Goal: Check status: Check status

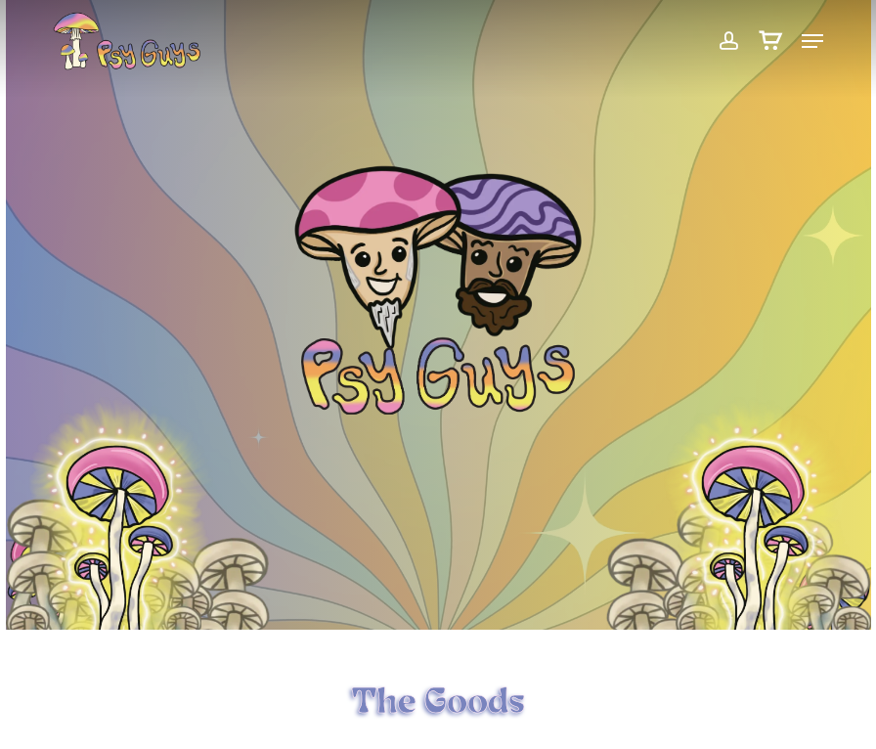
click at [726, 47] on span at bounding box center [727, 40] width 21 height 33
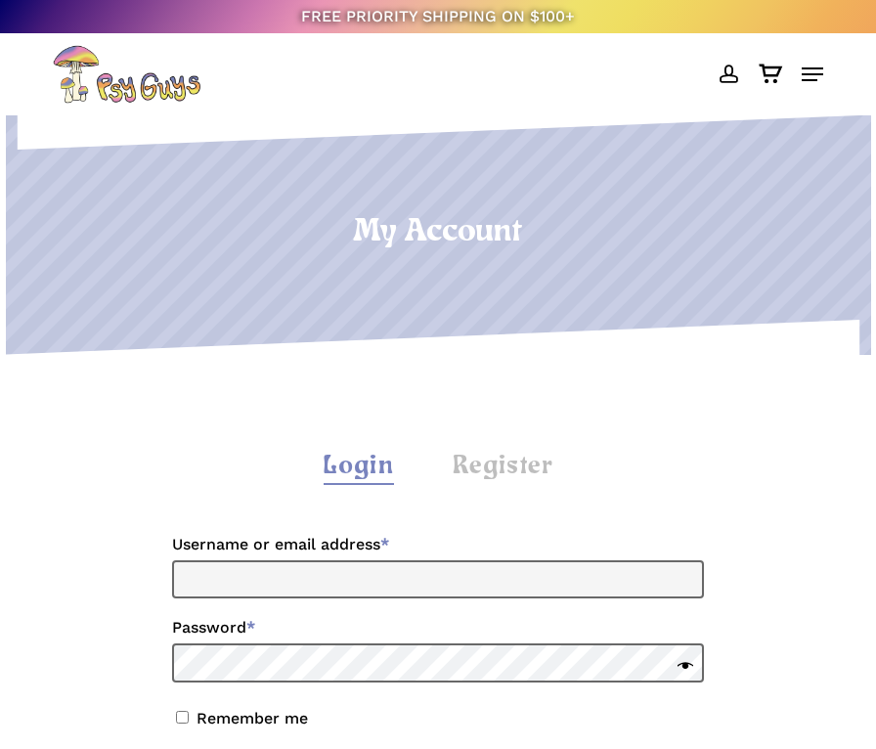
scroll to position [195, 0]
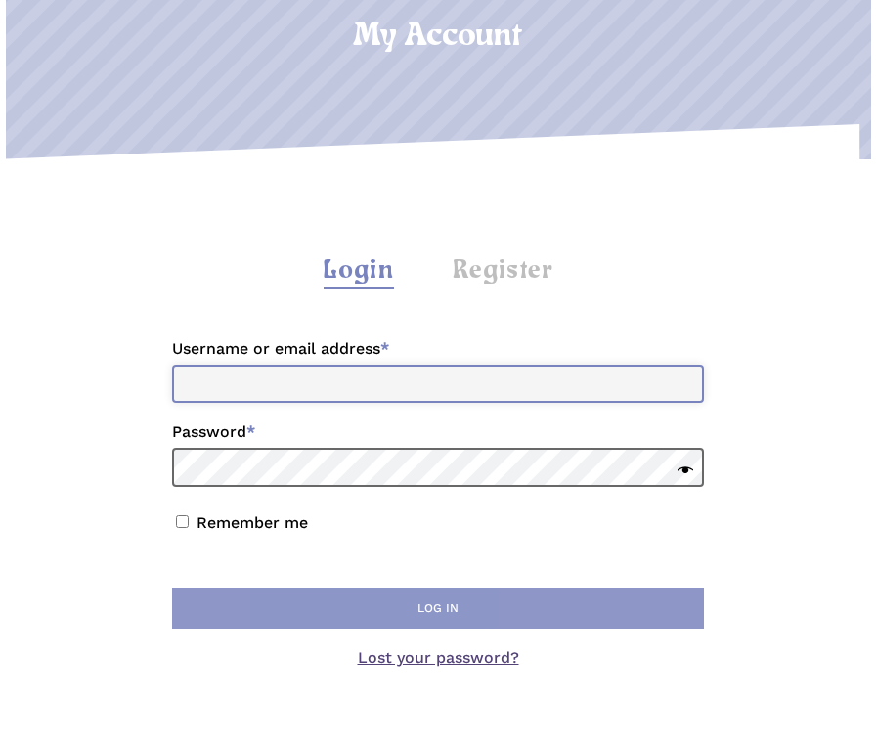
type input "**********"
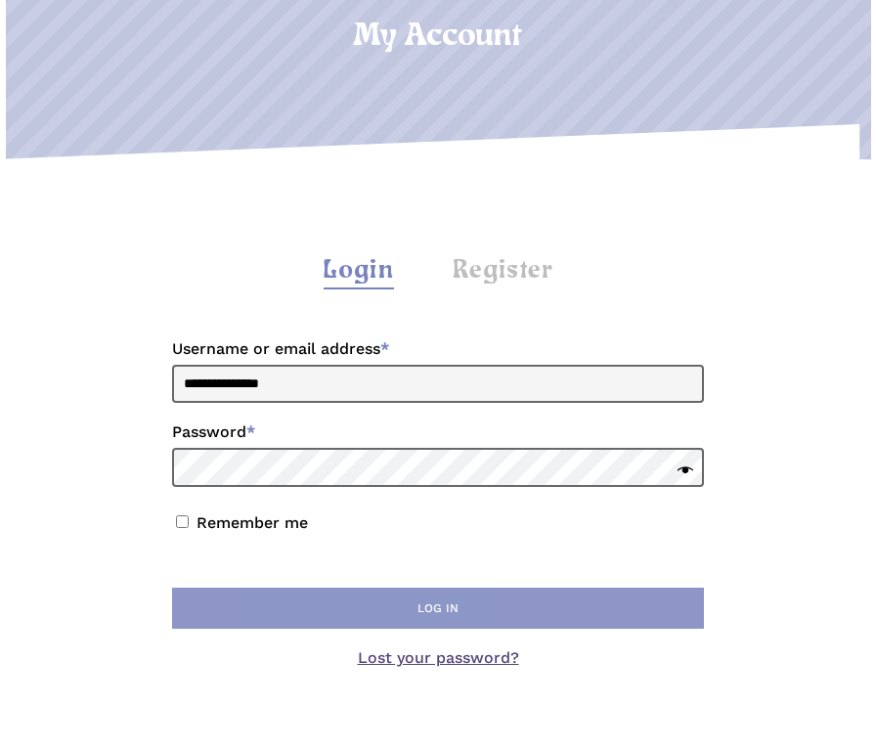
click at [535, 603] on button "Log in" at bounding box center [438, 607] width 532 height 41
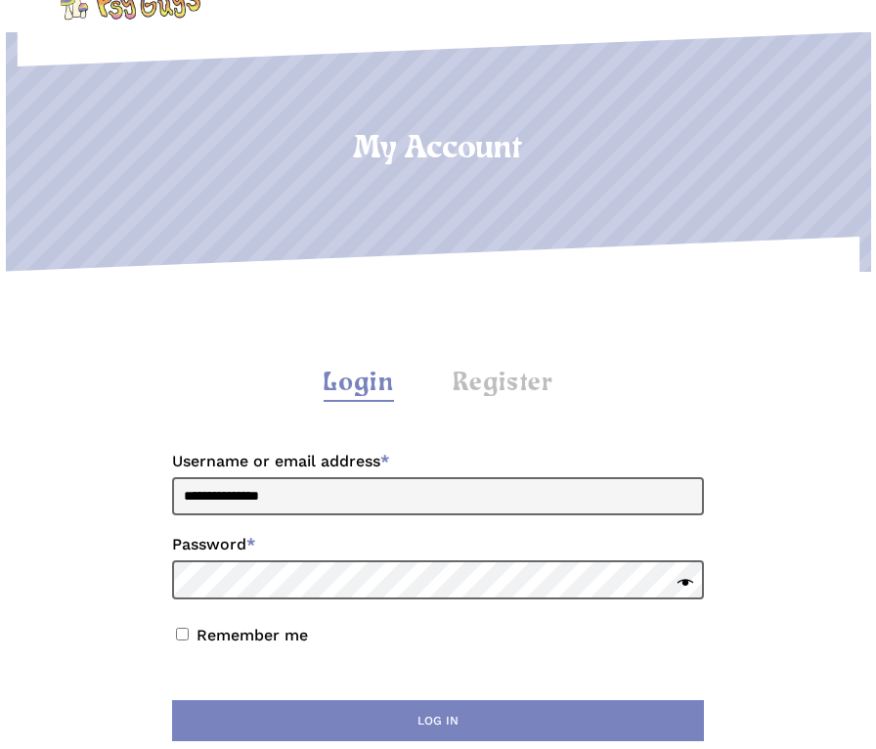
scroll to position [195, 0]
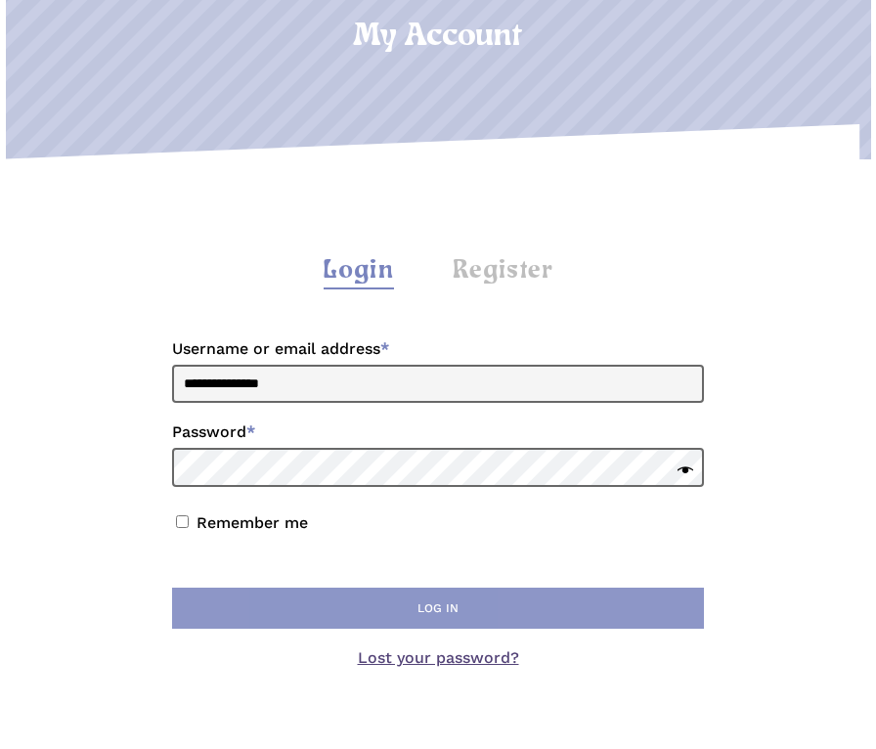
click at [518, 608] on button "Log in" at bounding box center [438, 607] width 532 height 41
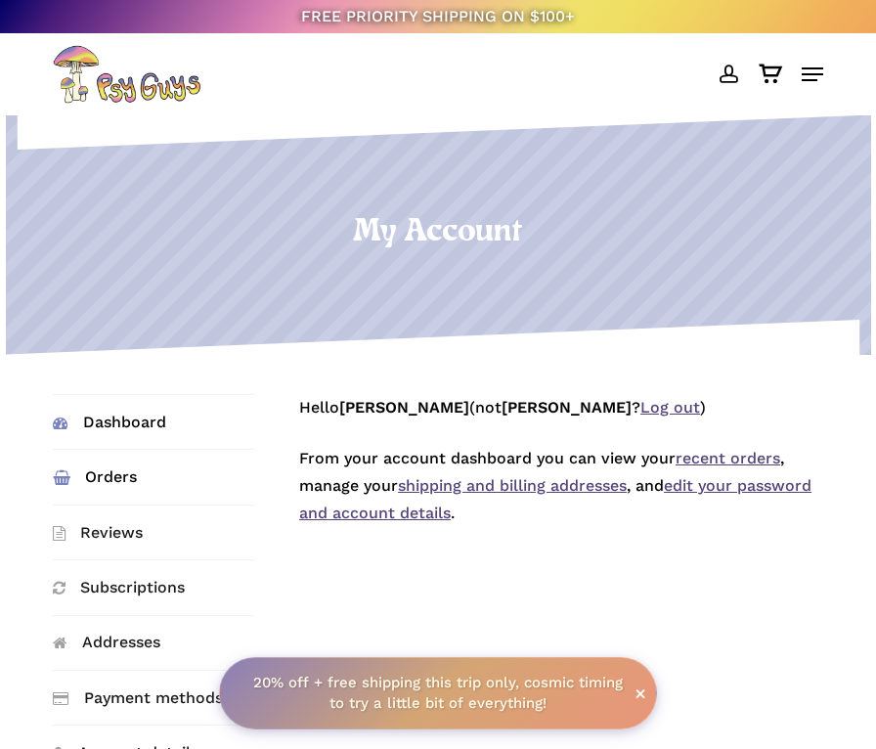
click at [148, 480] on link "Orders" at bounding box center [154, 477] width 202 height 54
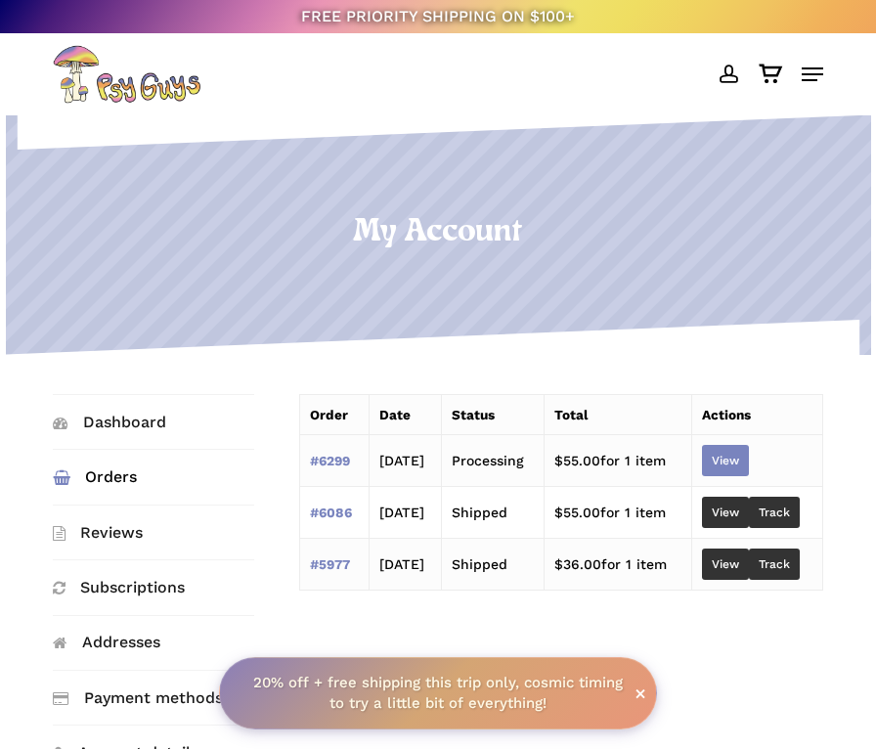
click at [744, 456] on link "View" at bounding box center [725, 460] width 47 height 31
